Goal: Information Seeking & Learning: Find specific page/section

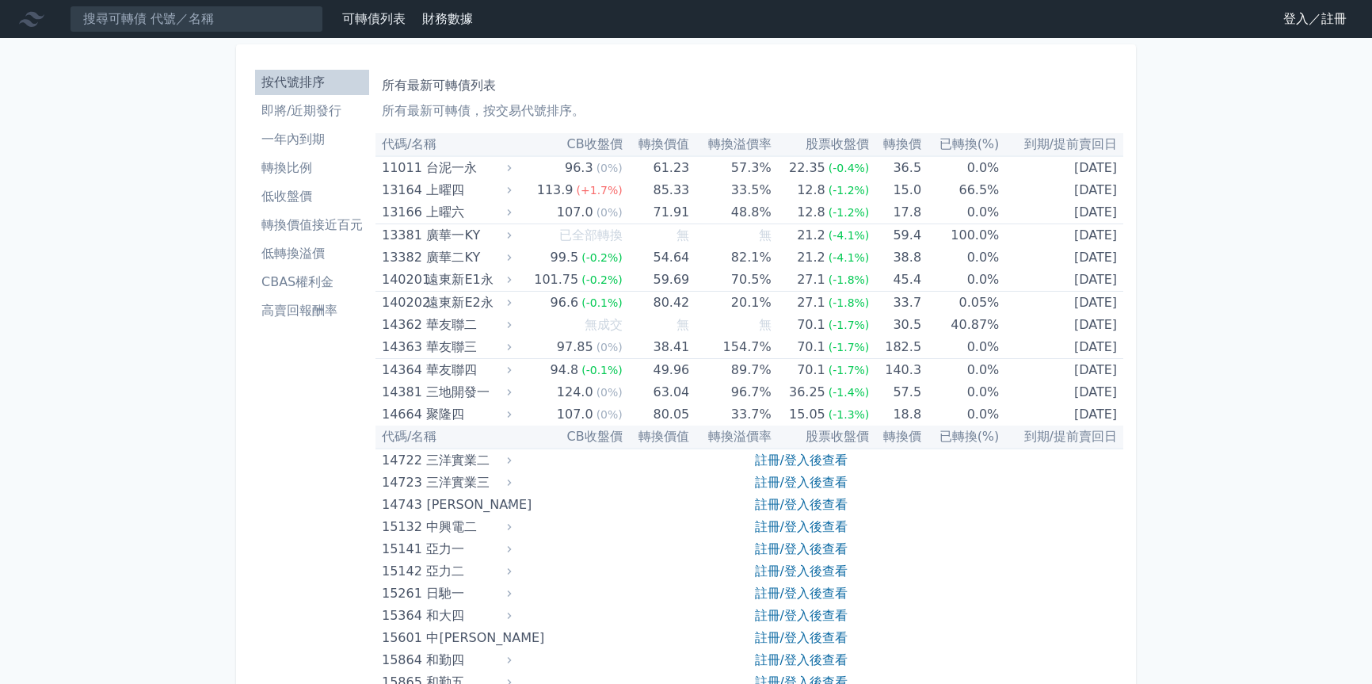
click at [289, 112] on li "即將/近期發行" at bounding box center [312, 110] width 114 height 19
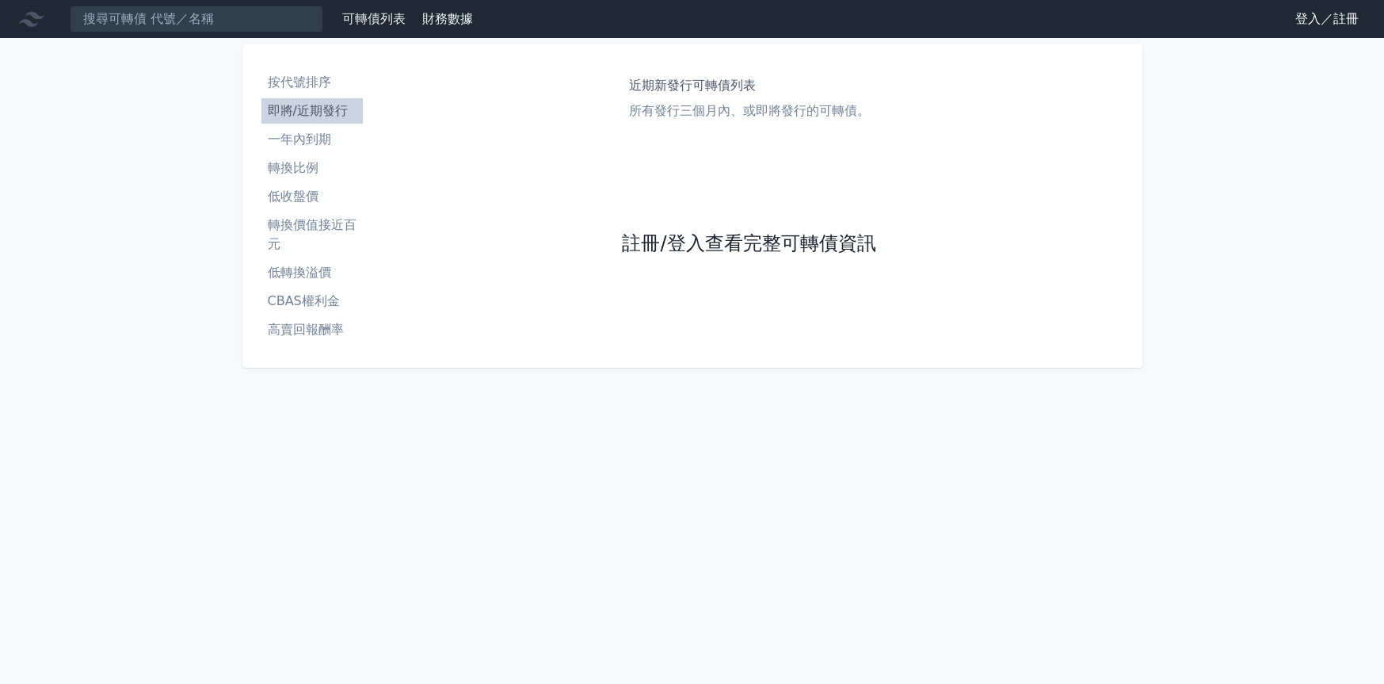
click at [643, 246] on link "註冊/登入查看完整可轉債資訊" at bounding box center [748, 243] width 253 height 25
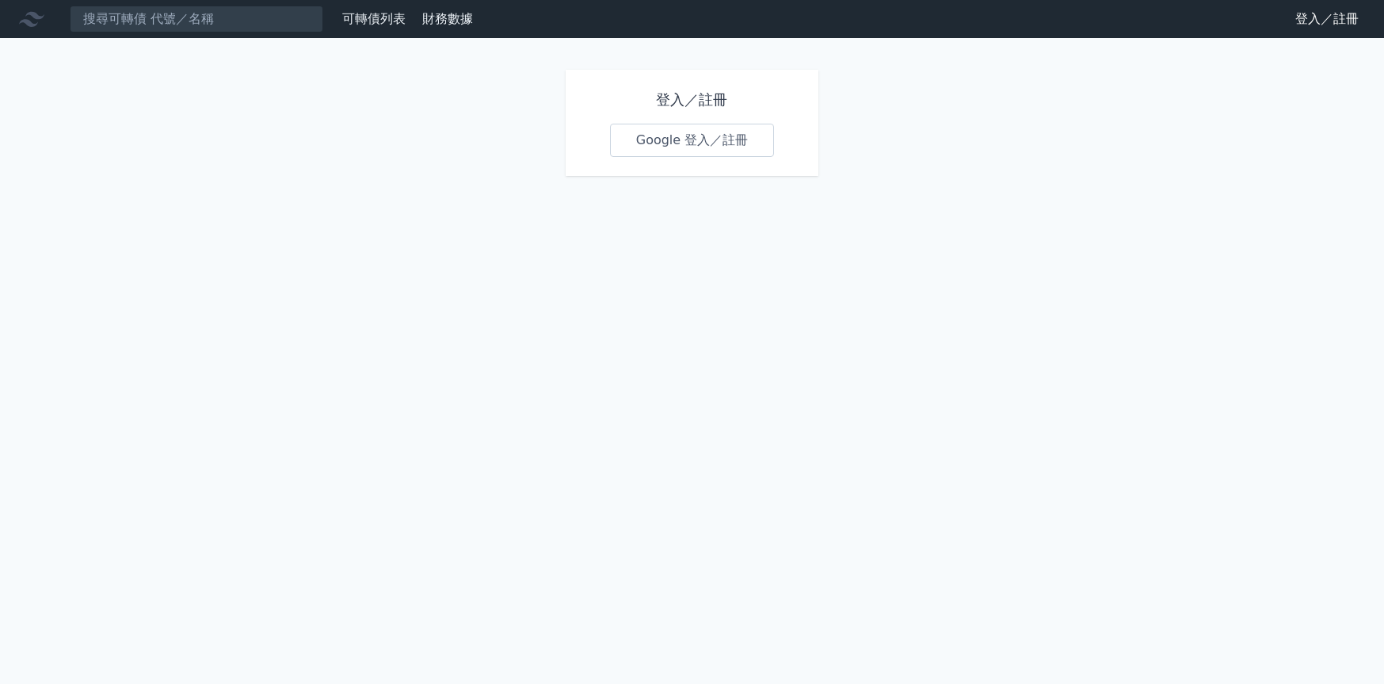
click at [662, 138] on link "Google 登入／註冊" at bounding box center [692, 140] width 165 height 33
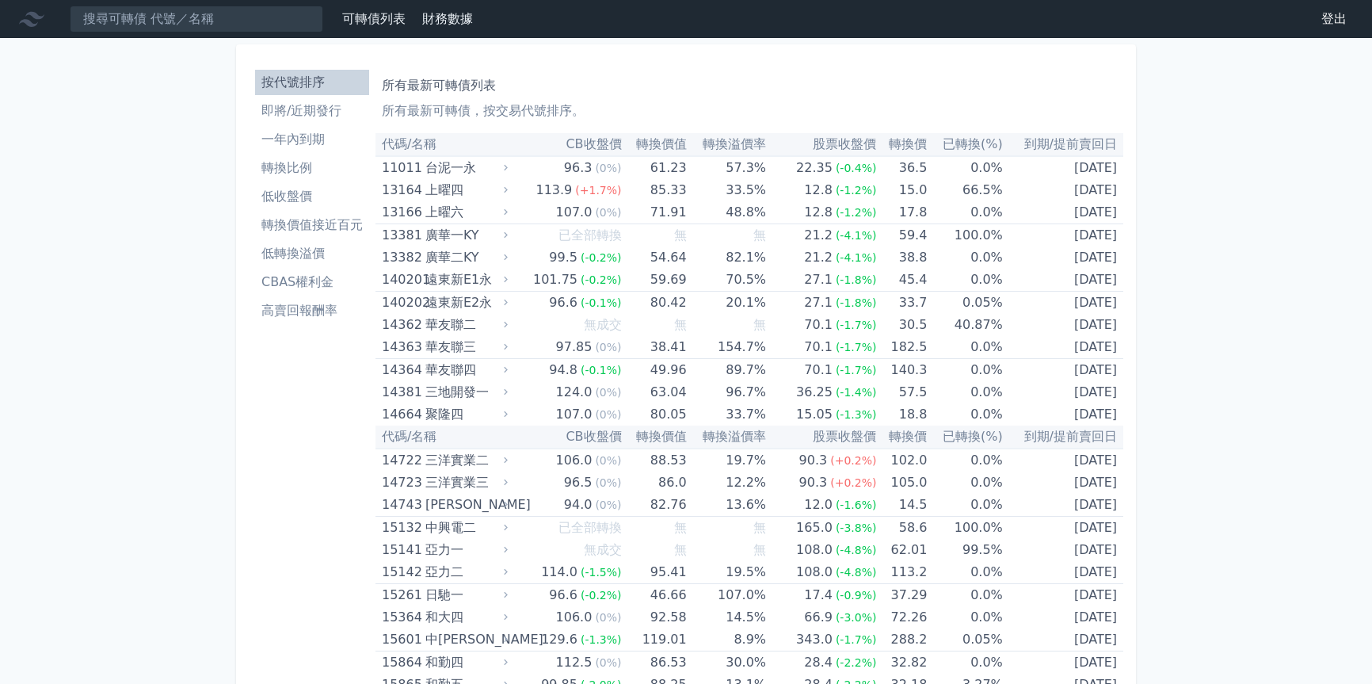
click at [319, 121] on link "即將/近期發行" at bounding box center [312, 110] width 114 height 25
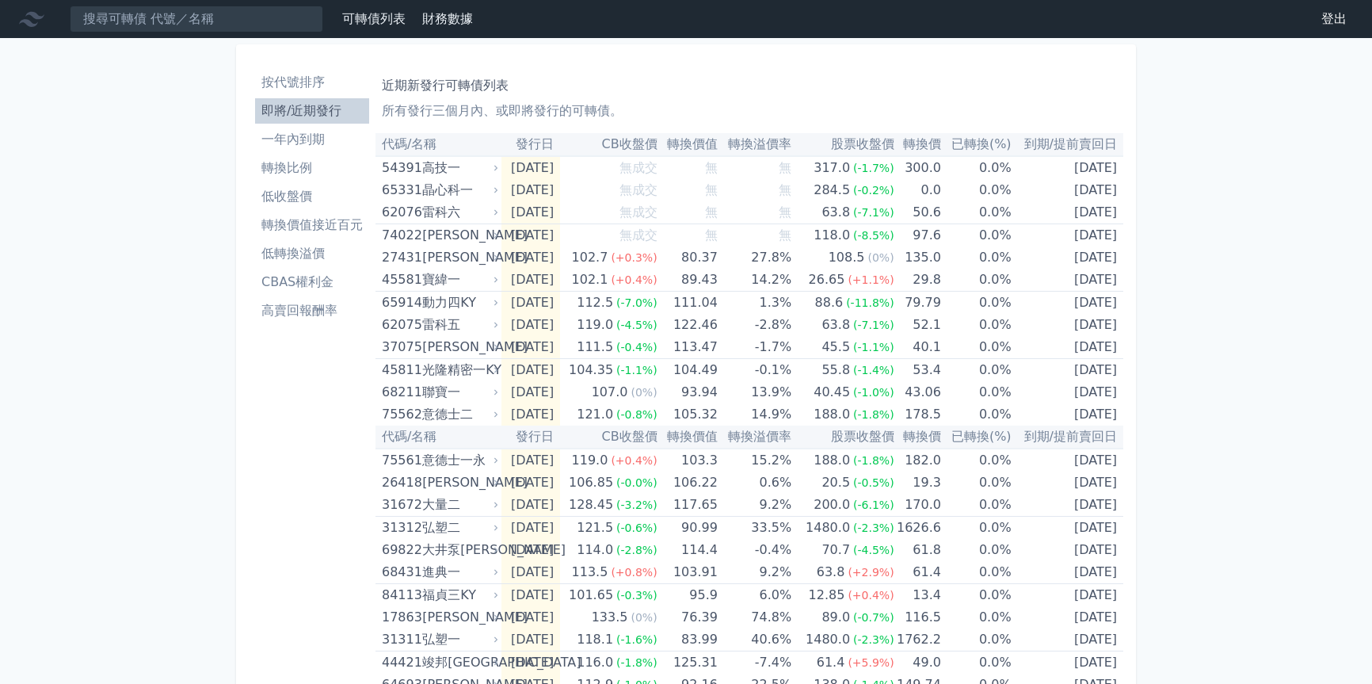
click at [284, 282] on li "CBAS權利金" at bounding box center [312, 281] width 114 height 19
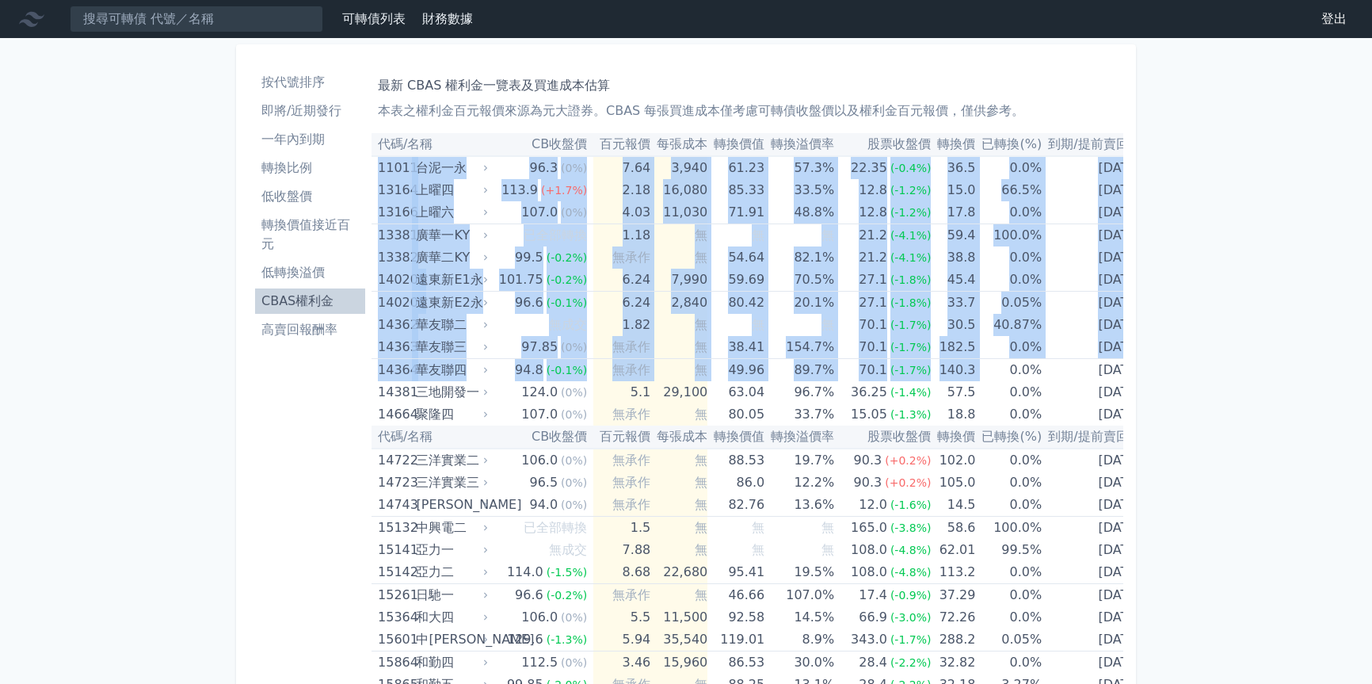
scroll to position [0, 5]
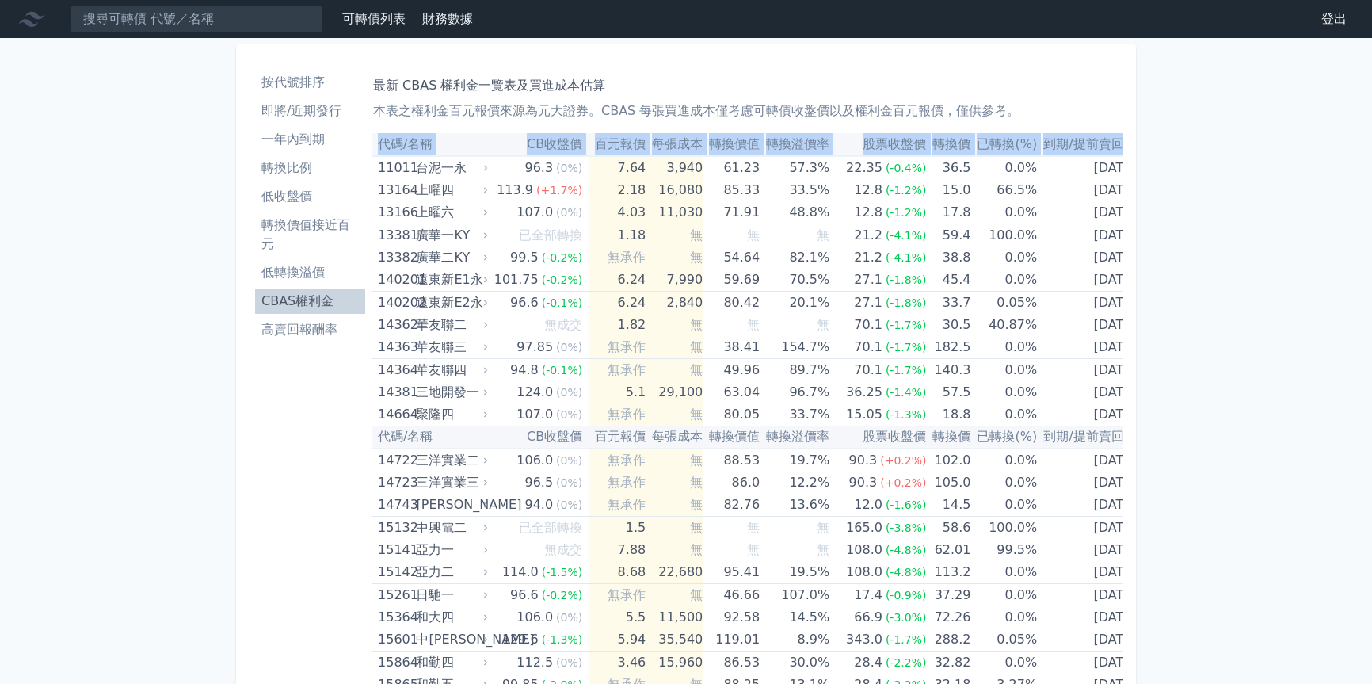
drag, startPoint x: 376, startPoint y: 169, endPoint x: 1454, endPoint y: 444, distance: 1111.8
copy table "代碼/名稱 CB收盤價 百元報價 每張成本 轉換價值 轉換溢價率 股票收盤價 轉換價 已轉換(%) 到期/提前賣回日"
